Goal: Task Accomplishment & Management: Use online tool/utility

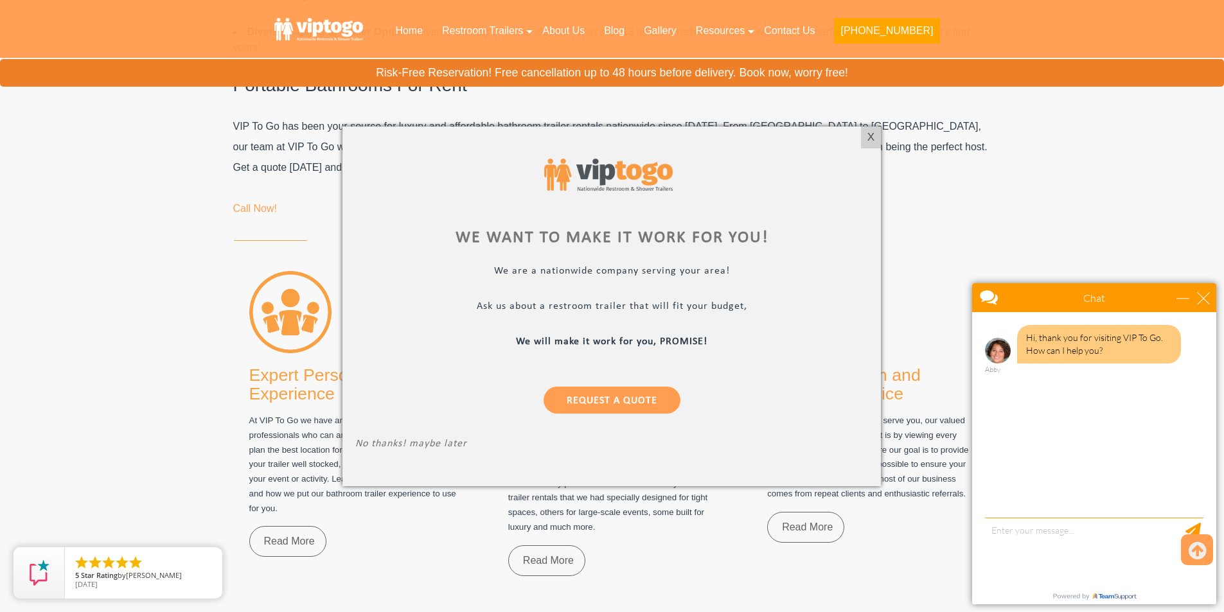
scroll to position [7905, 0]
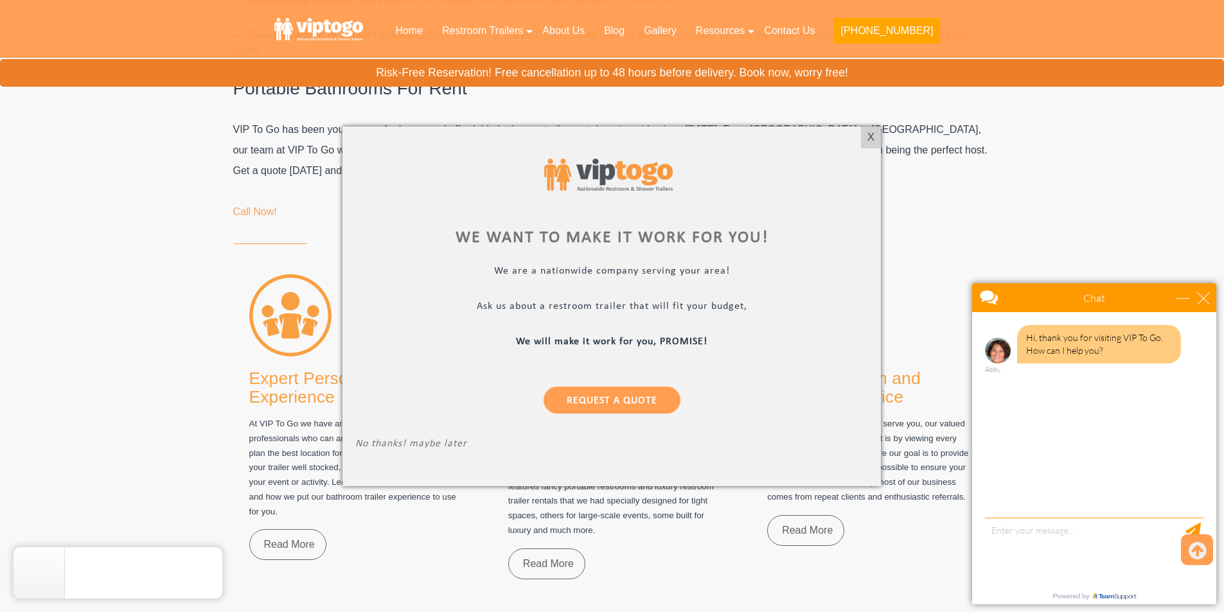
click at [1103, 168] on div at bounding box center [612, 306] width 1224 height 612
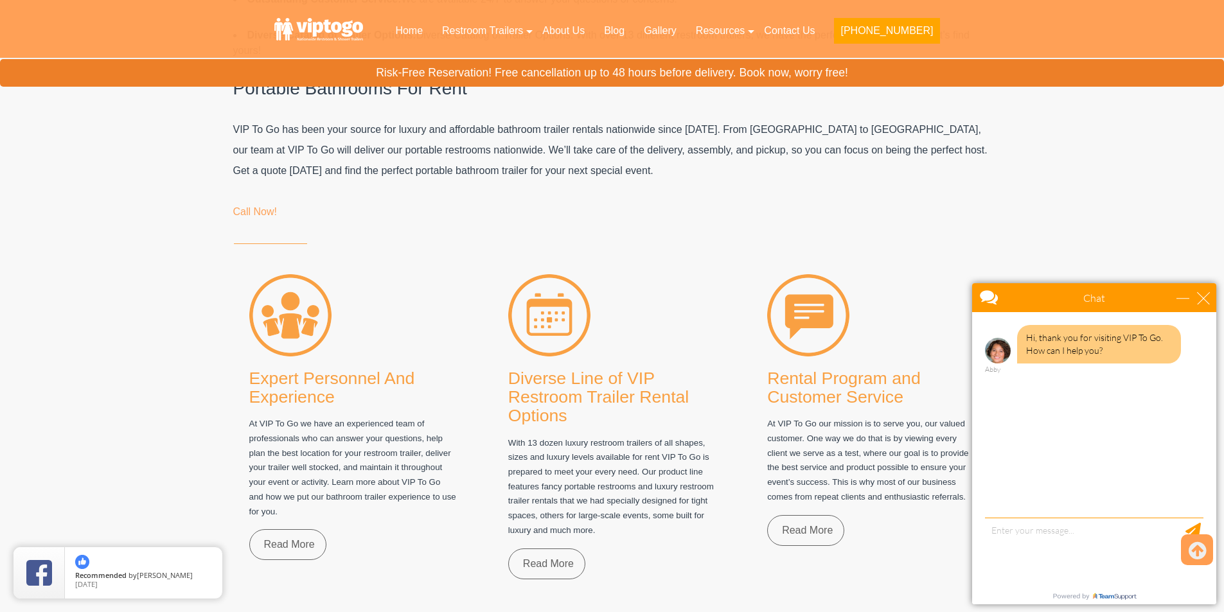
click at [872, 139] on p "VIP To Go has been your source for luxury and affordable bathroom trailer renta…" at bounding box center [612, 151] width 758 height 62
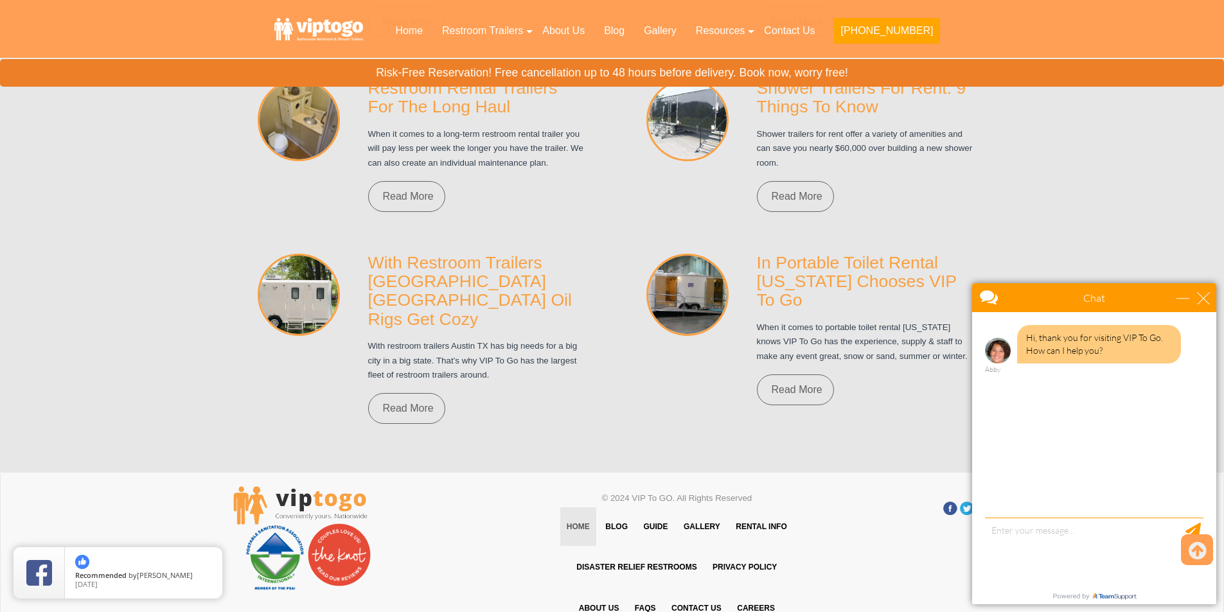
scroll to position [9329, 0]
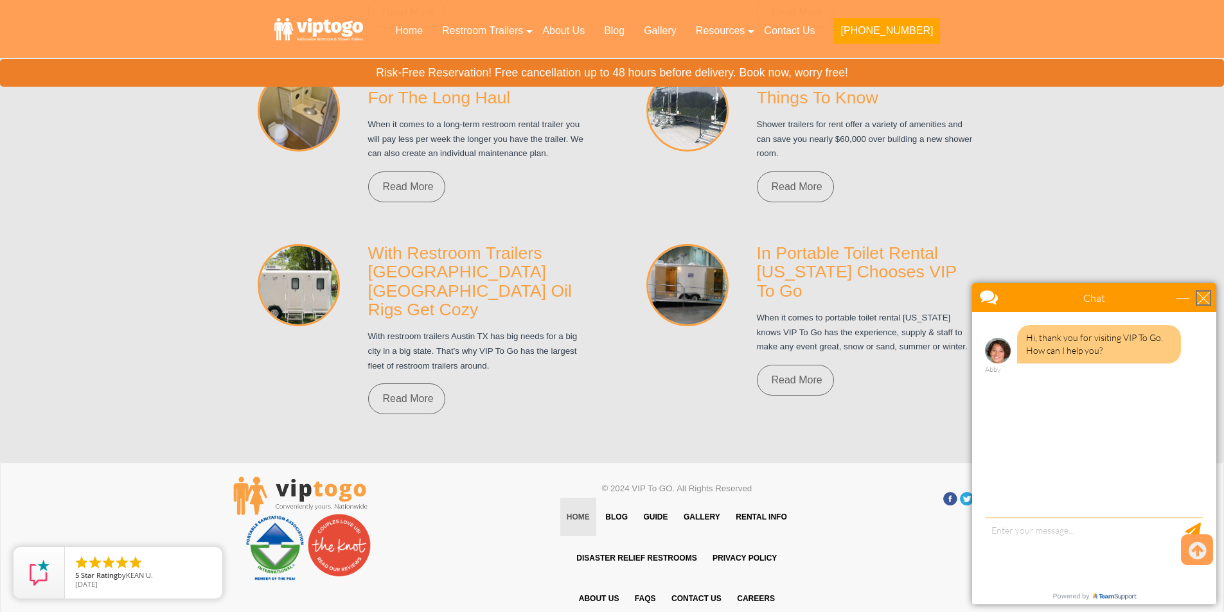
click at [1208, 299] on div "close" at bounding box center [1203, 298] width 13 height 13
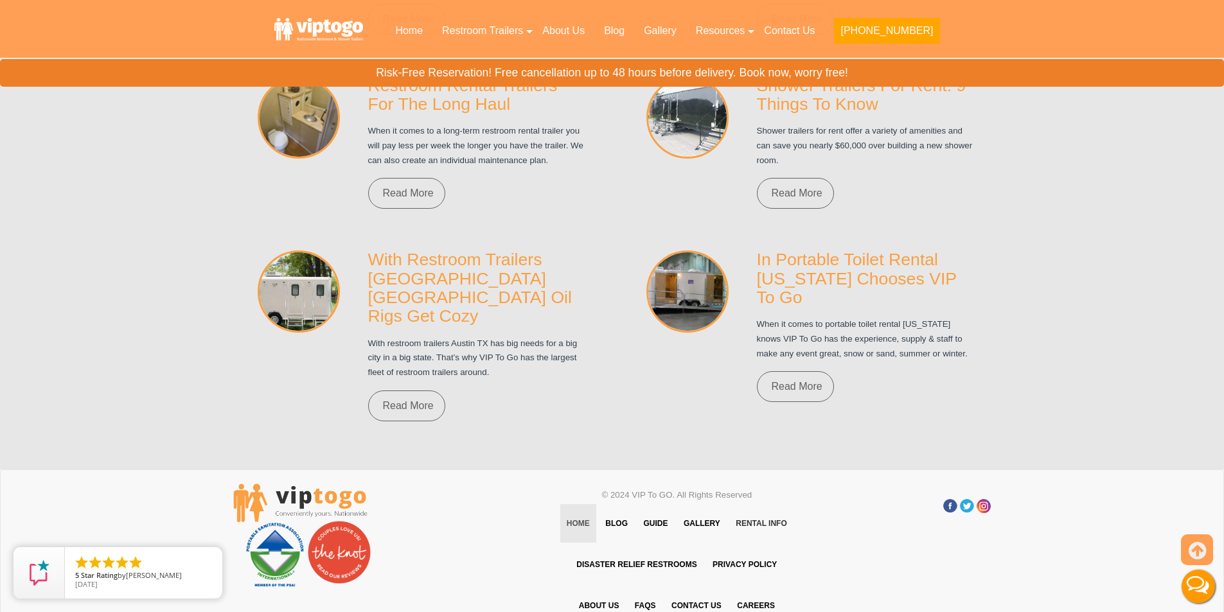
scroll to position [9312, 0]
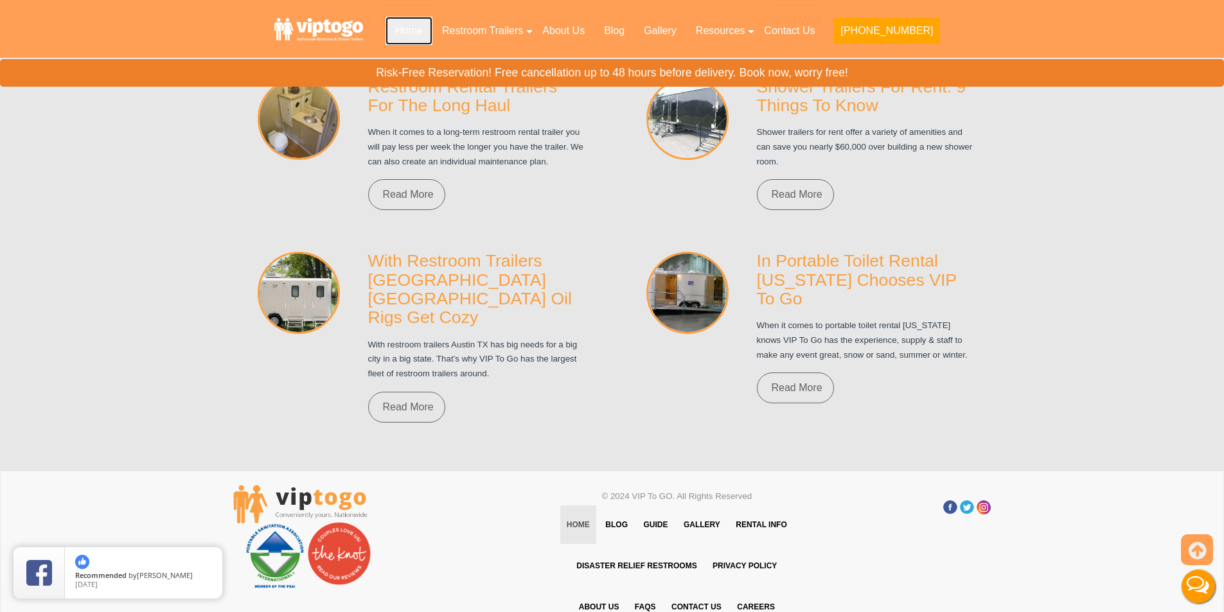
click at [432, 23] on link "Home" at bounding box center [409, 31] width 47 height 28
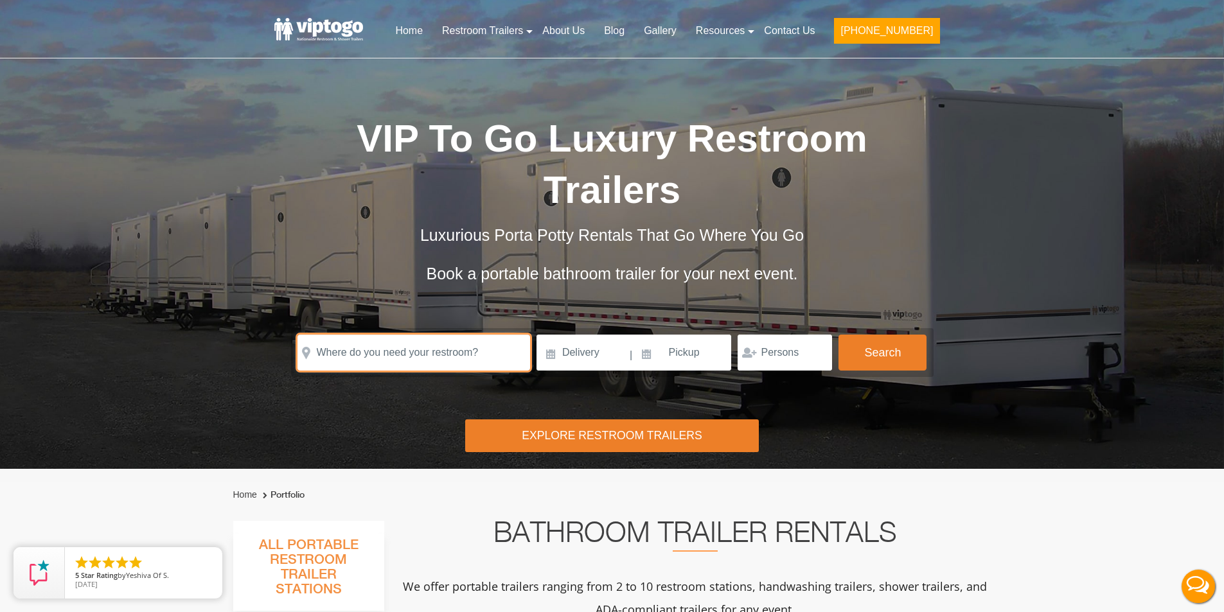
click at [358, 335] on input "text" at bounding box center [414, 353] width 233 height 36
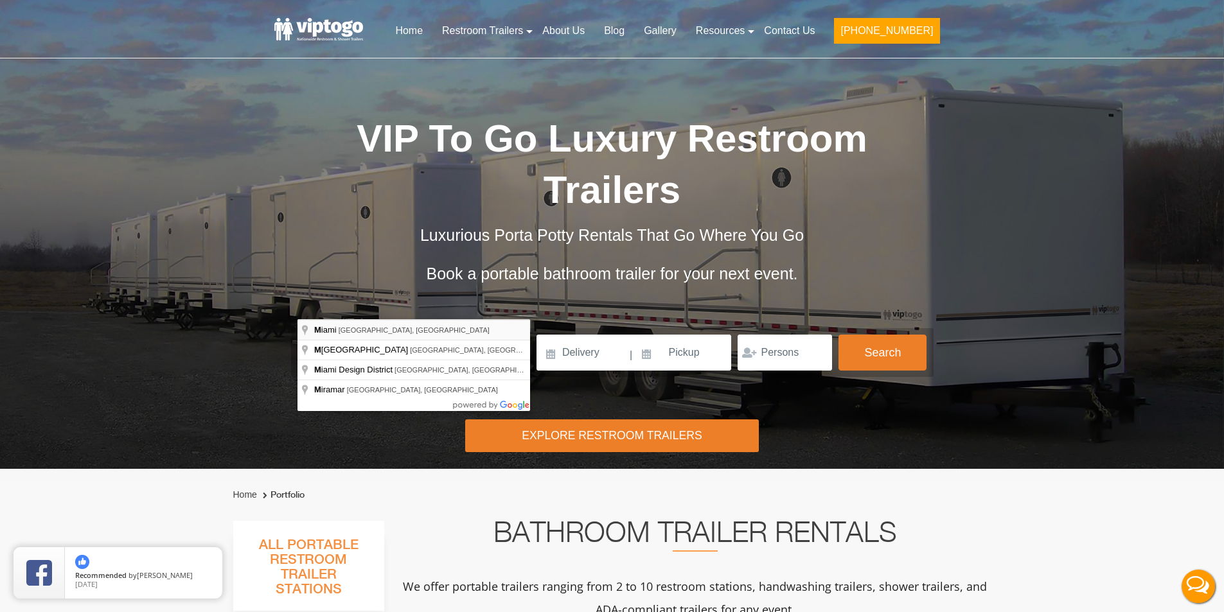
type input "Miami, FL, USA"
